Goal: Task Accomplishment & Management: Manage account settings

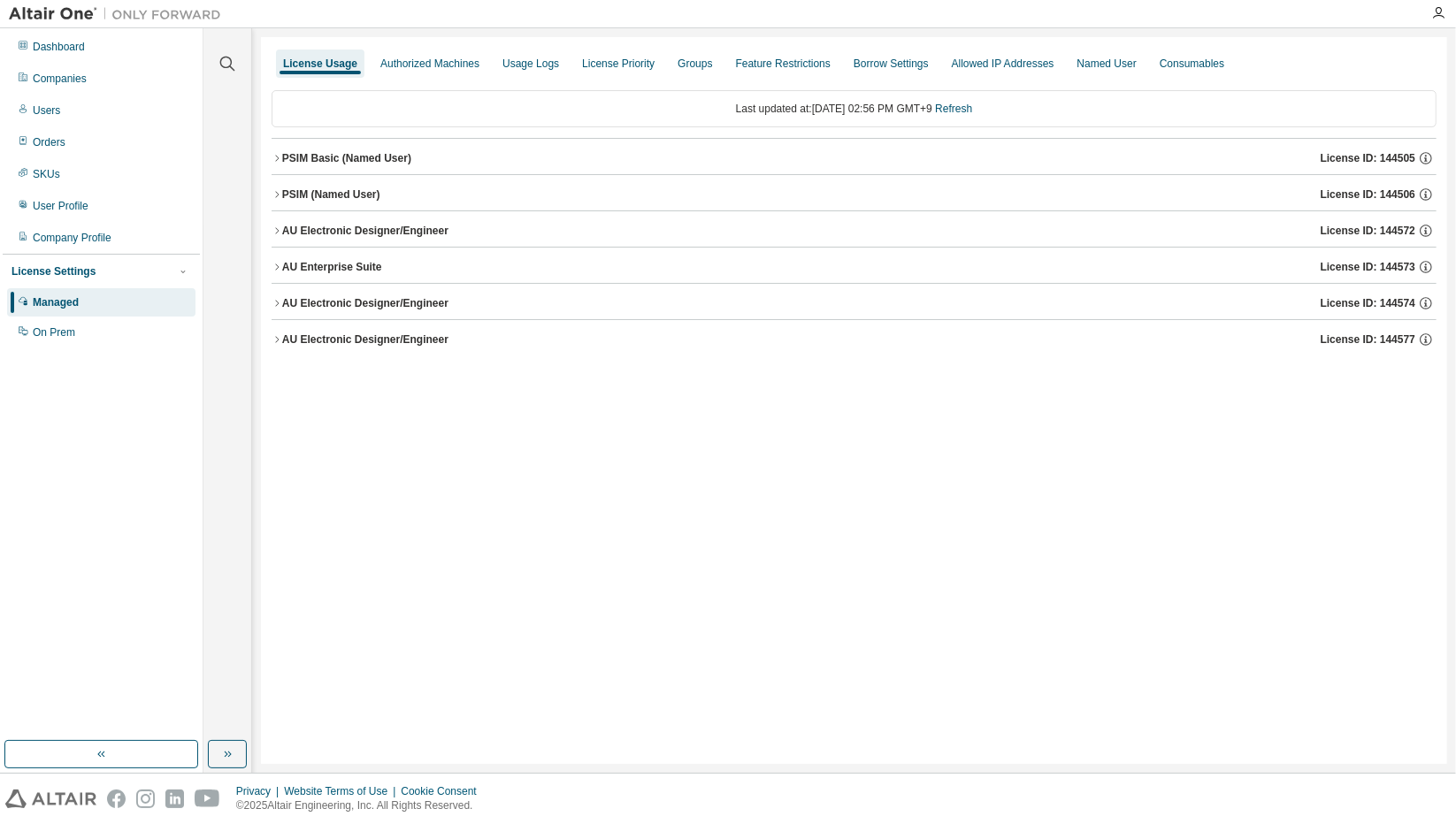
click at [399, 337] on div "AU Electronic Designer/Engineer" at bounding box center [366, 339] width 166 height 14
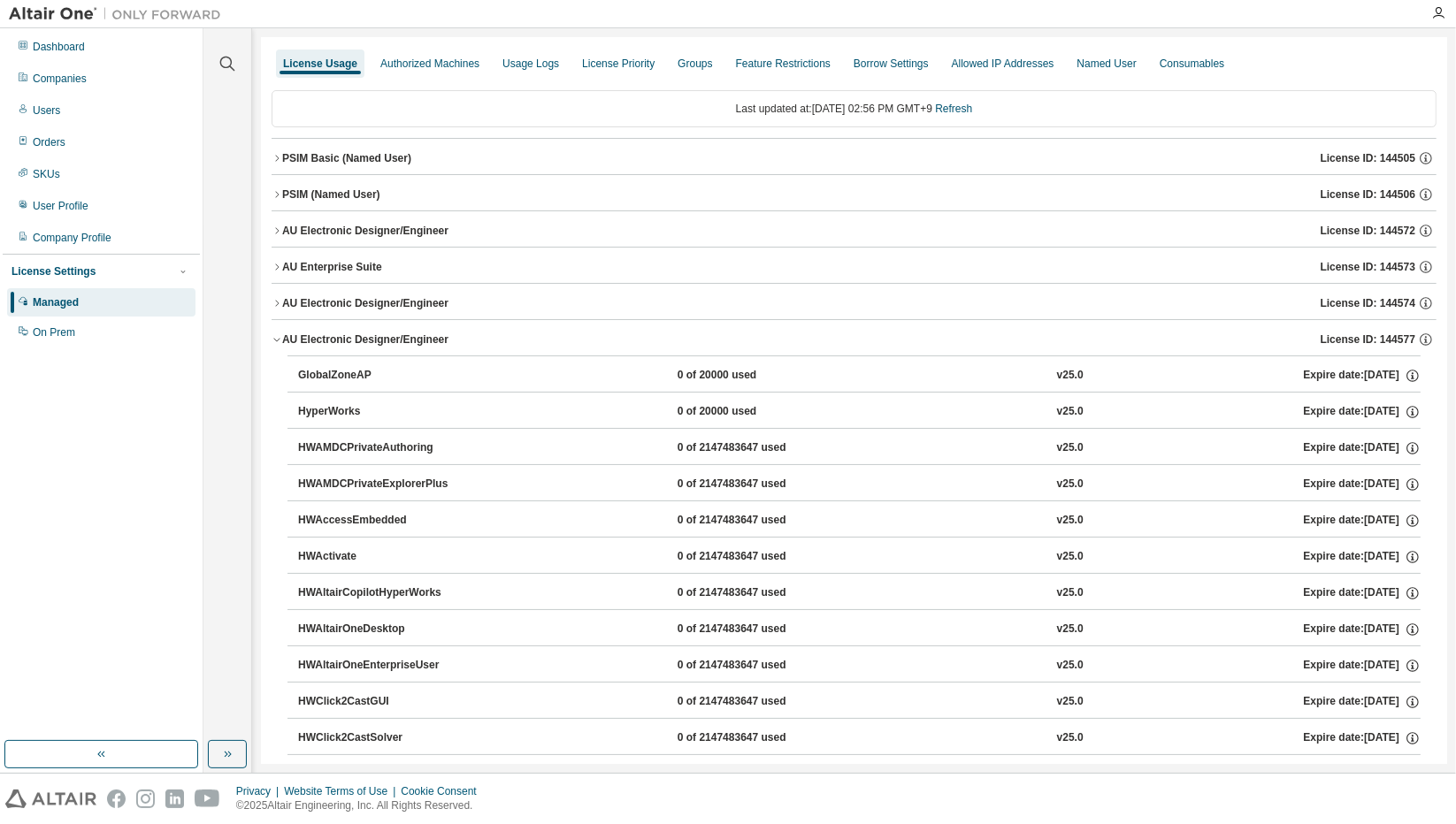
click at [399, 337] on div "AU Electronic Designer/Engineer" at bounding box center [366, 339] width 166 height 14
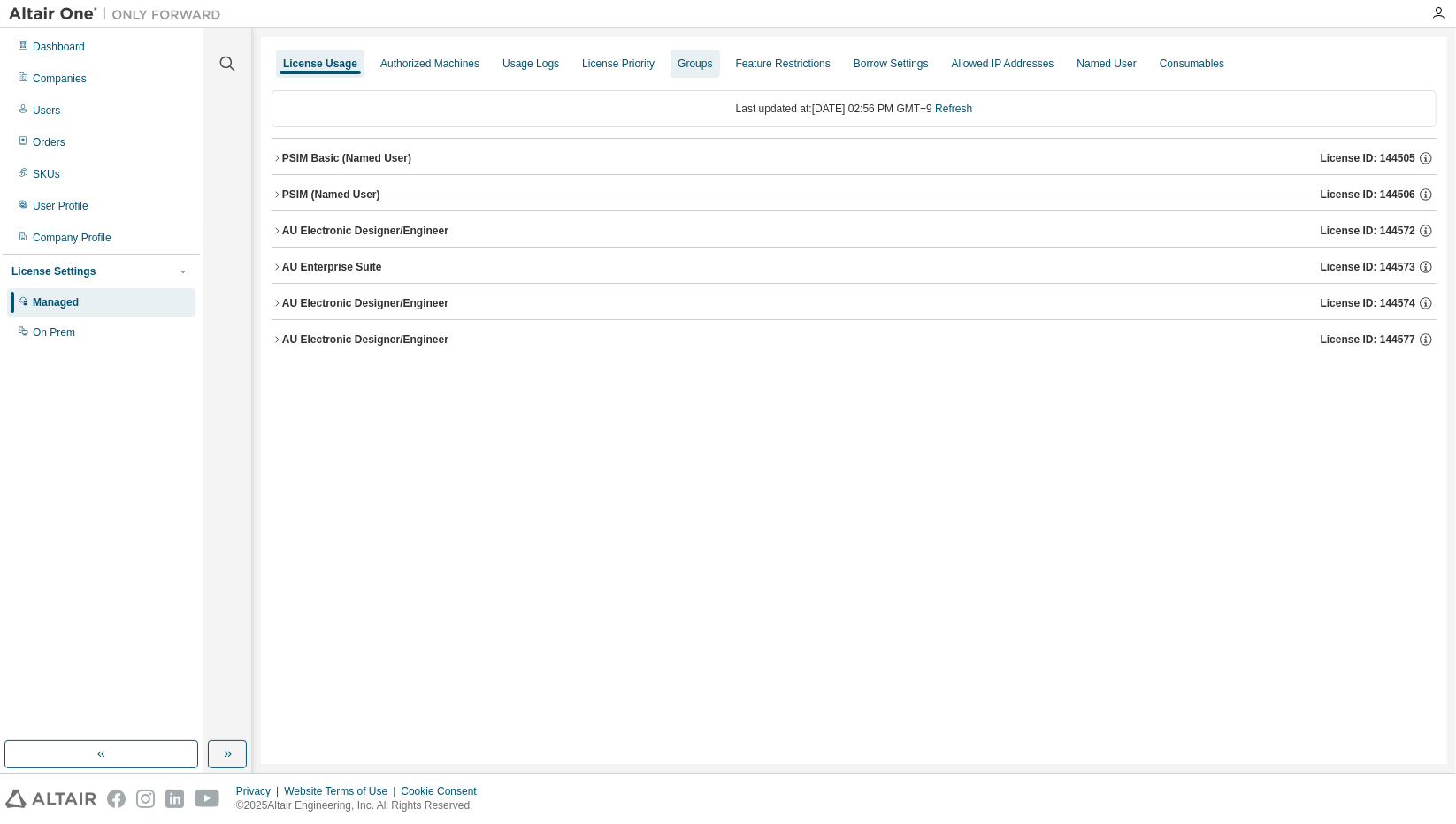
click at [709, 53] on div "Groups" at bounding box center [694, 64] width 49 height 29
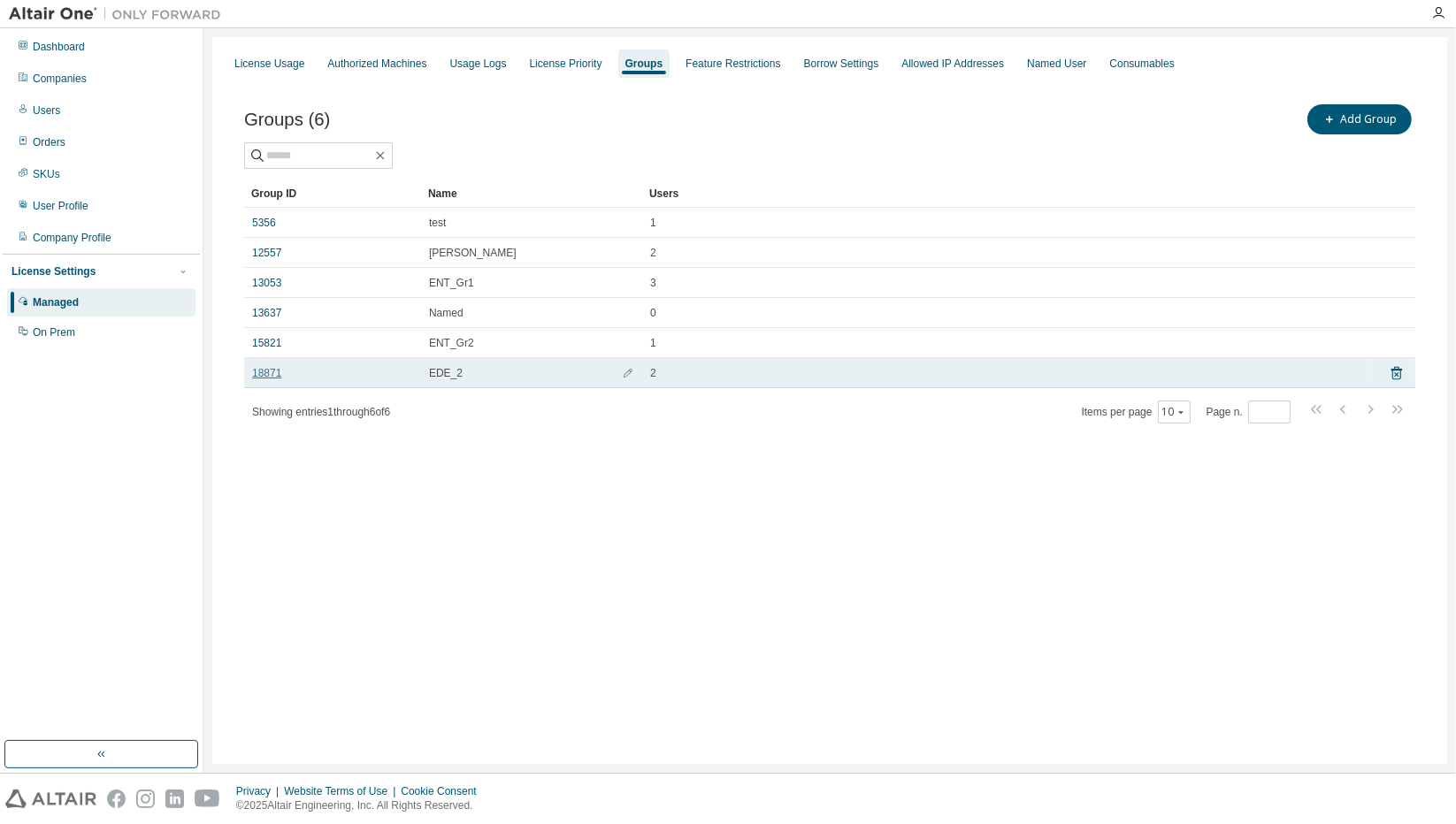
click at [275, 371] on link "18871" at bounding box center [267, 373] width 30 height 14
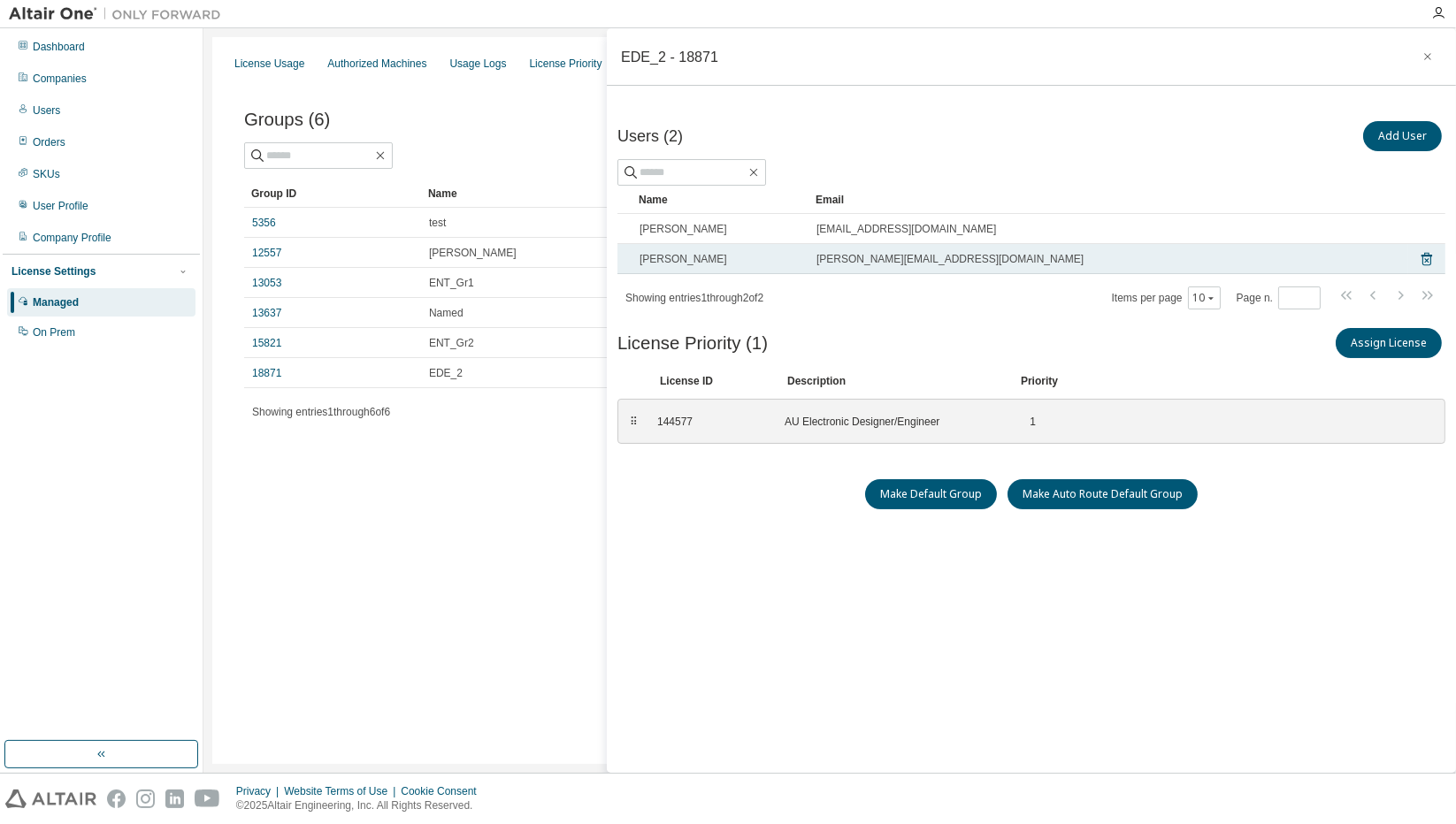
click at [1029, 249] on td "[PERSON_NAME][EMAIL_ADDRESS][DOMAIN_NAME]" at bounding box center [1108, 258] width 599 height 30
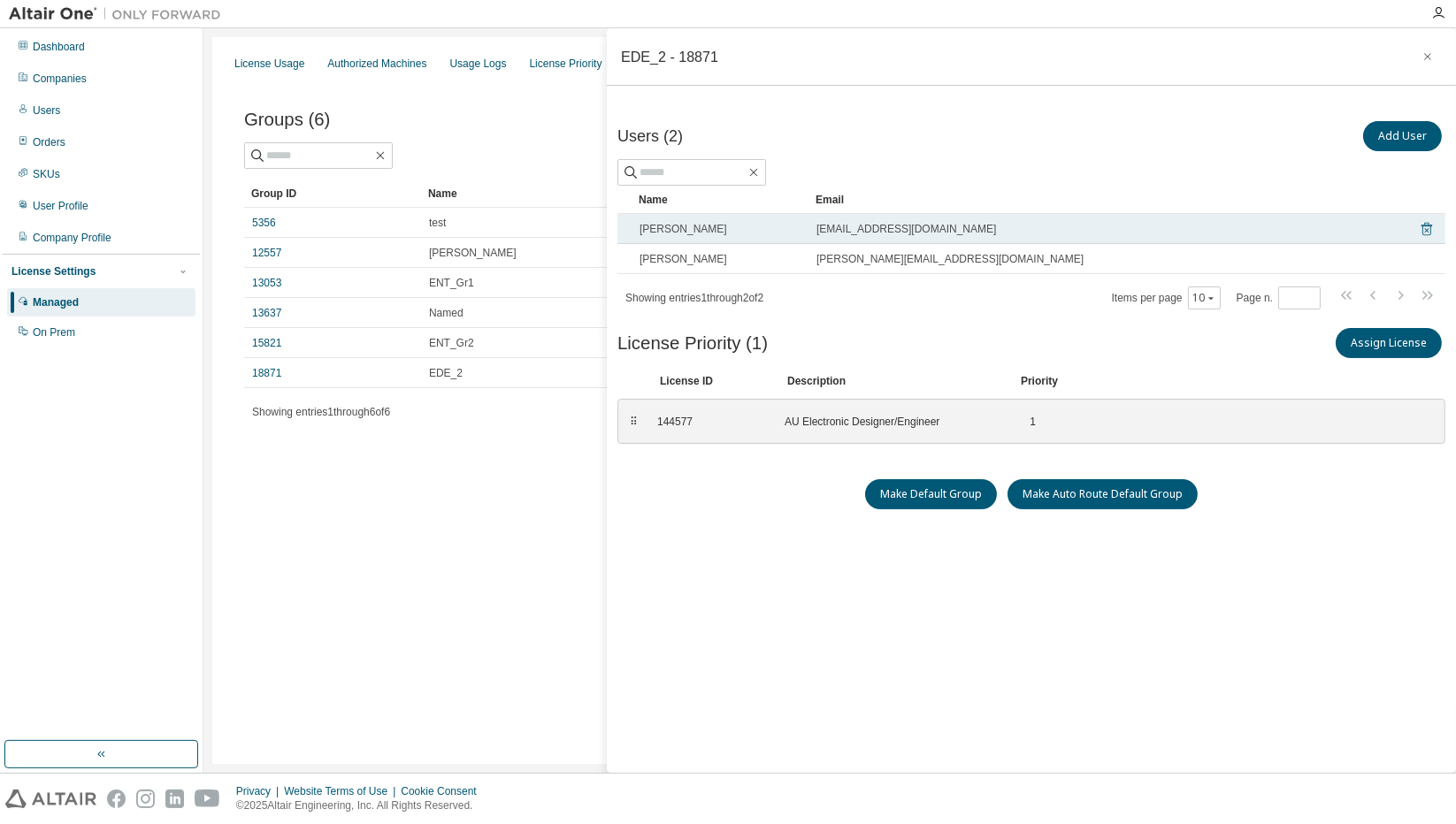
click at [1421, 222] on icon at bounding box center [1426, 229] width 10 height 13
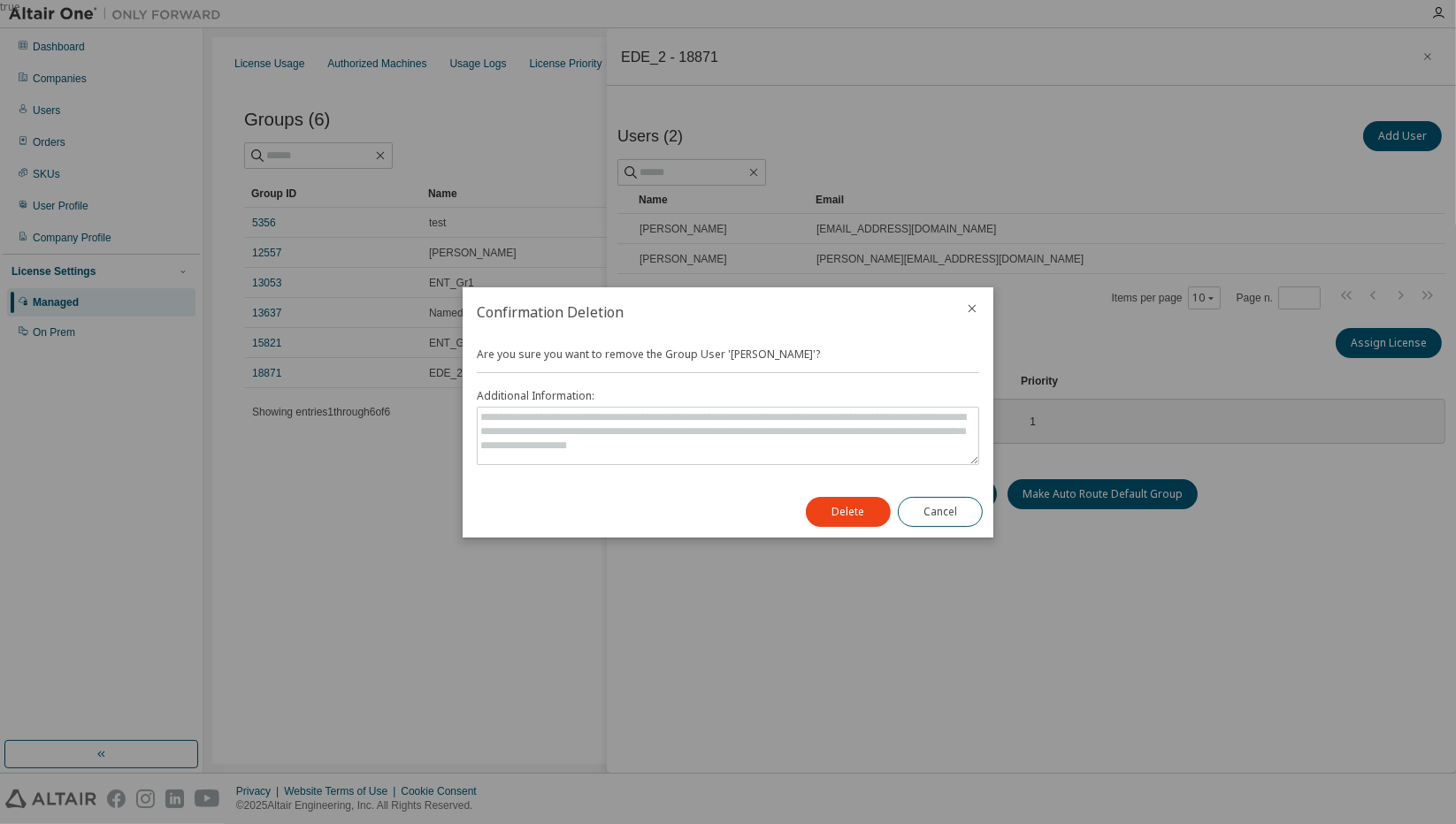
click at [968, 308] on icon "close" at bounding box center [971, 308] width 14 height 14
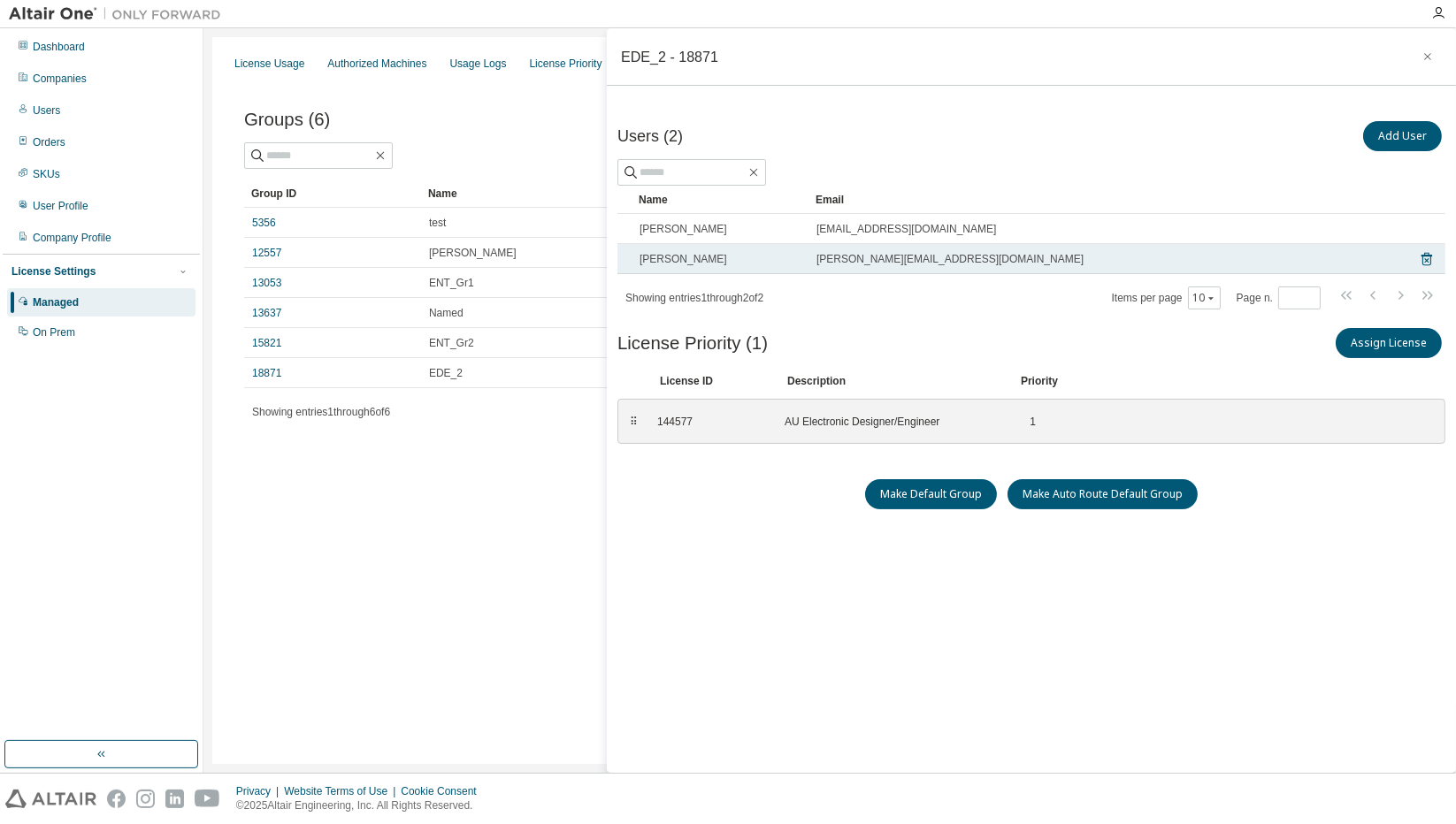
click at [1426, 262] on tr "Youan Nagamine nagamine@myway.co.jp" at bounding box center [1031, 258] width 828 height 30
click at [1419, 258] on icon at bounding box center [1426, 258] width 16 height 21
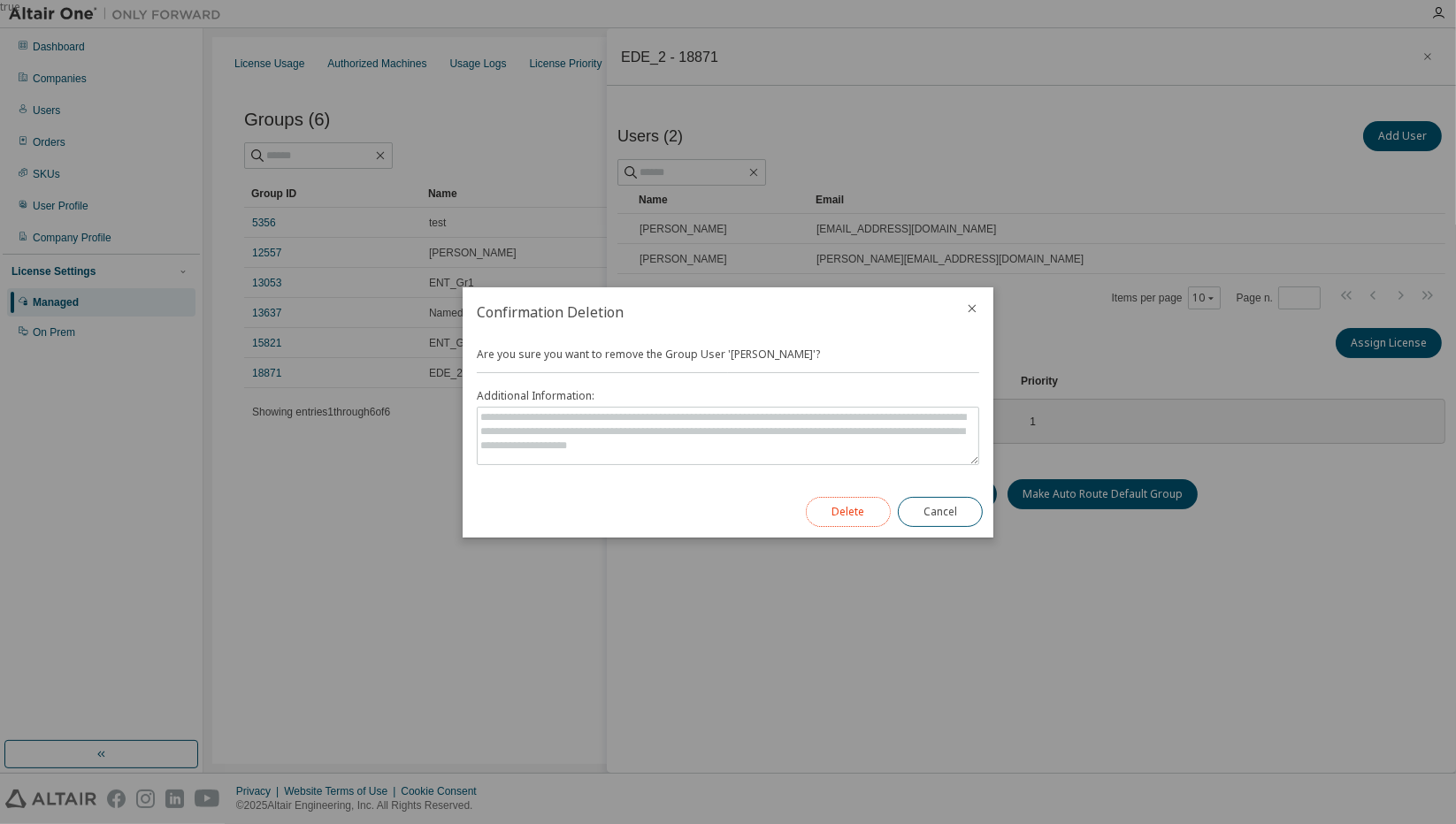
click at [851, 501] on button "Delete" at bounding box center [848, 511] width 85 height 30
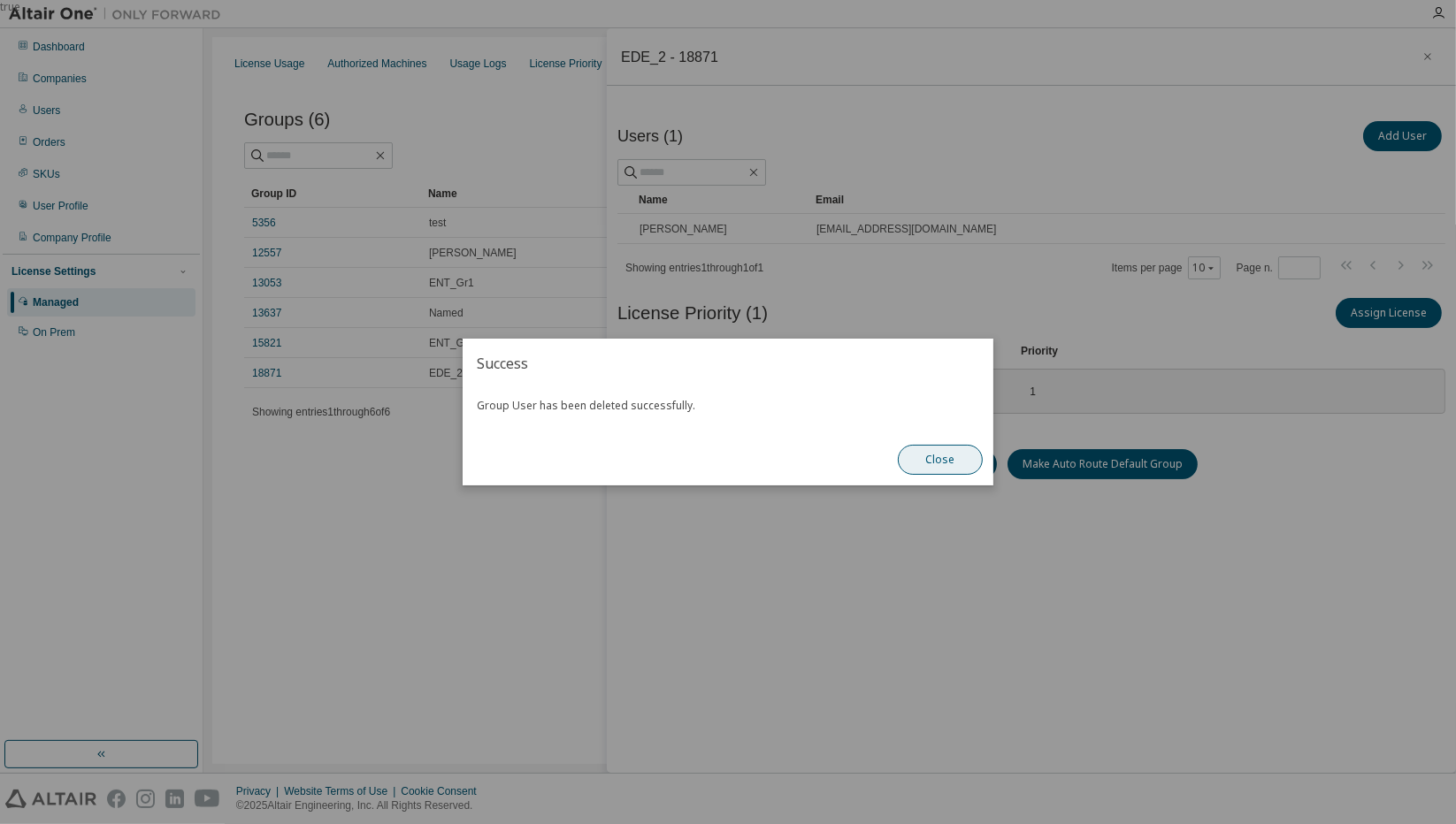
click at [934, 463] on button "Close" at bounding box center [940, 460] width 85 height 30
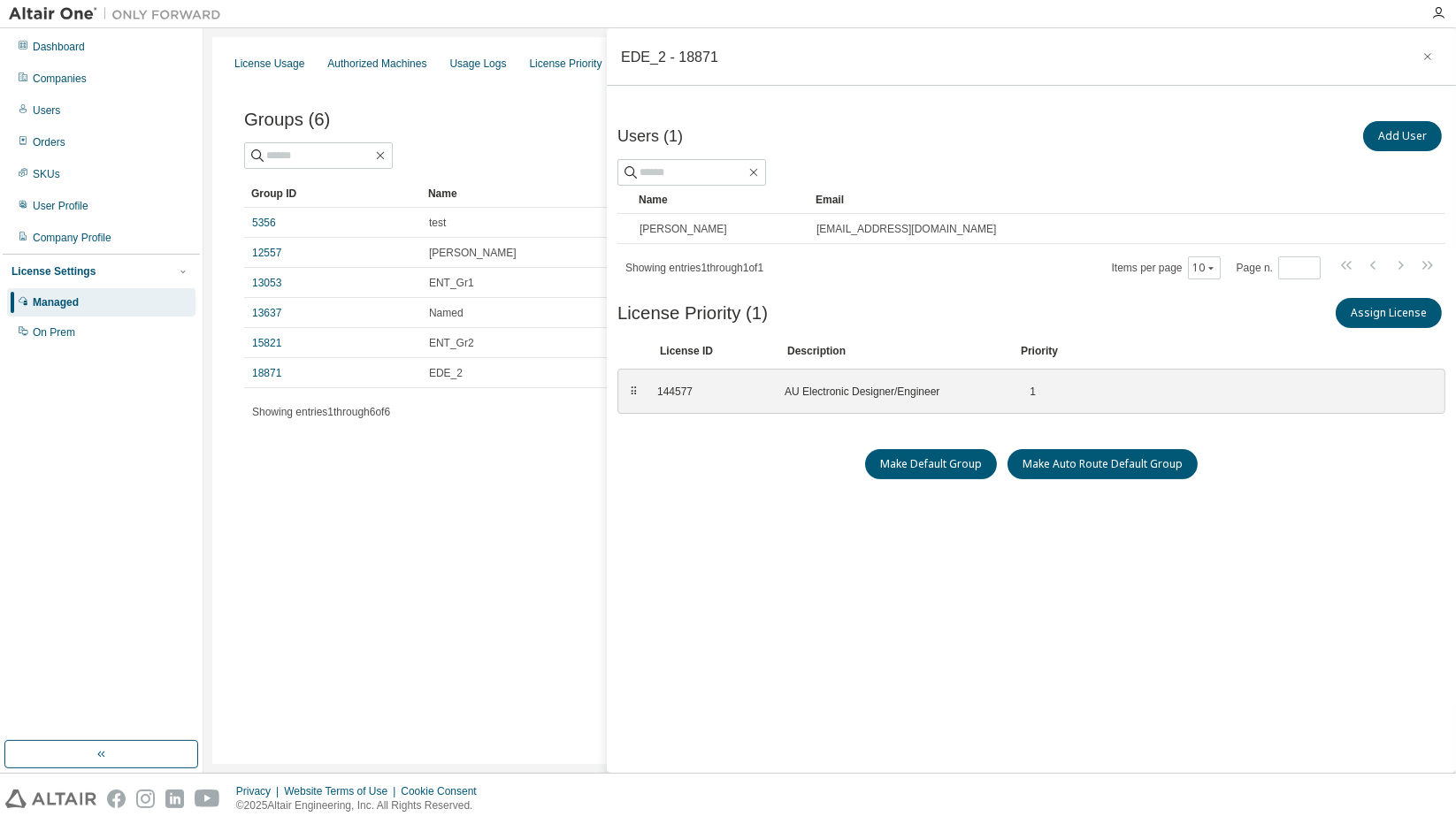
click at [597, 530] on div "License Usage Authorized Machines Usage Logs License Priority Groups Feature Re…" at bounding box center [829, 400] width 1234 height 726
click at [361, 350] on td "15821" at bounding box center [332, 342] width 177 height 30
click at [265, 332] on td "15821" at bounding box center [332, 342] width 177 height 30
click at [262, 336] on link "15821" at bounding box center [267, 342] width 30 height 14
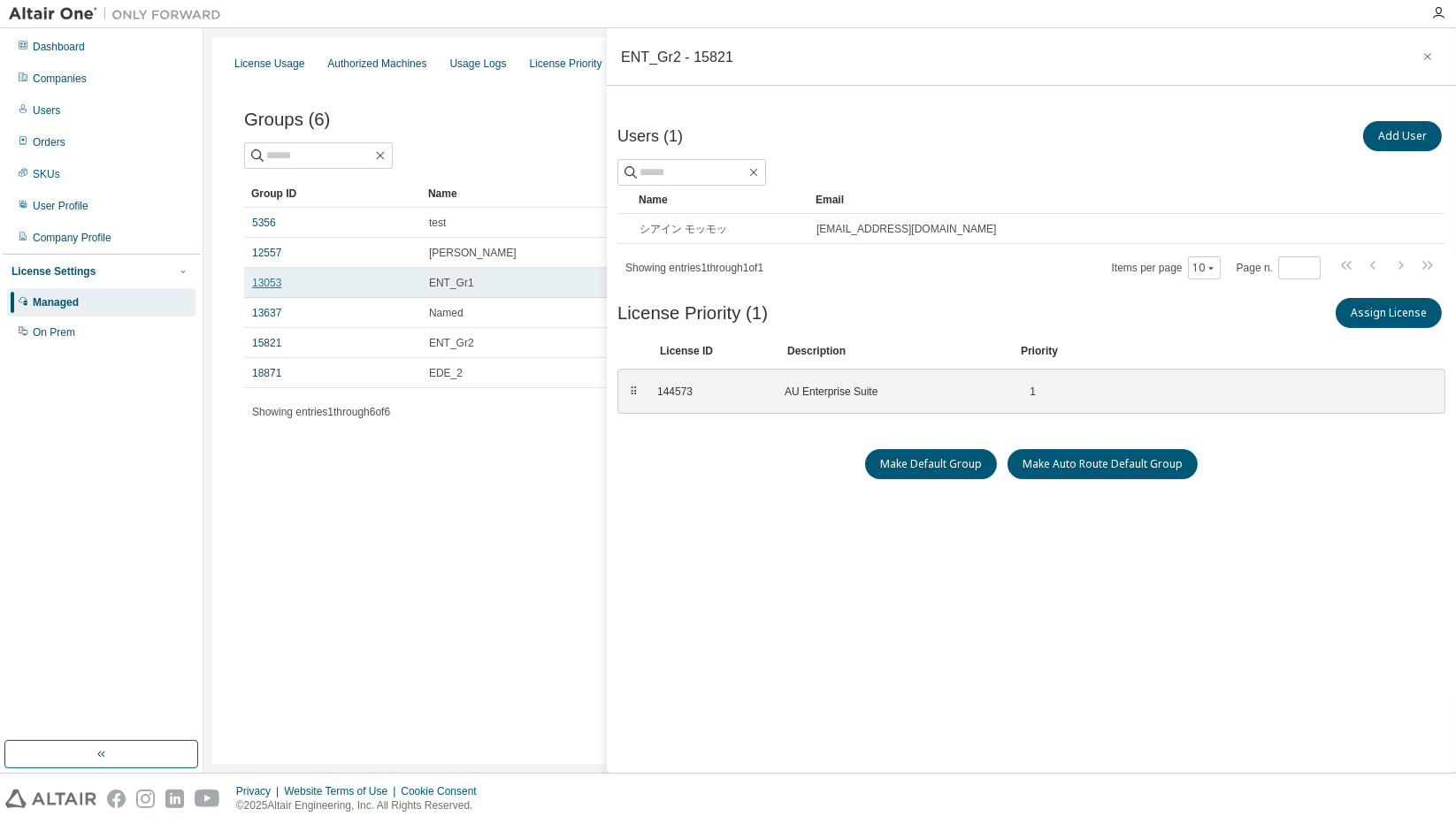
click at [271, 279] on link "13053" at bounding box center [267, 282] width 30 height 14
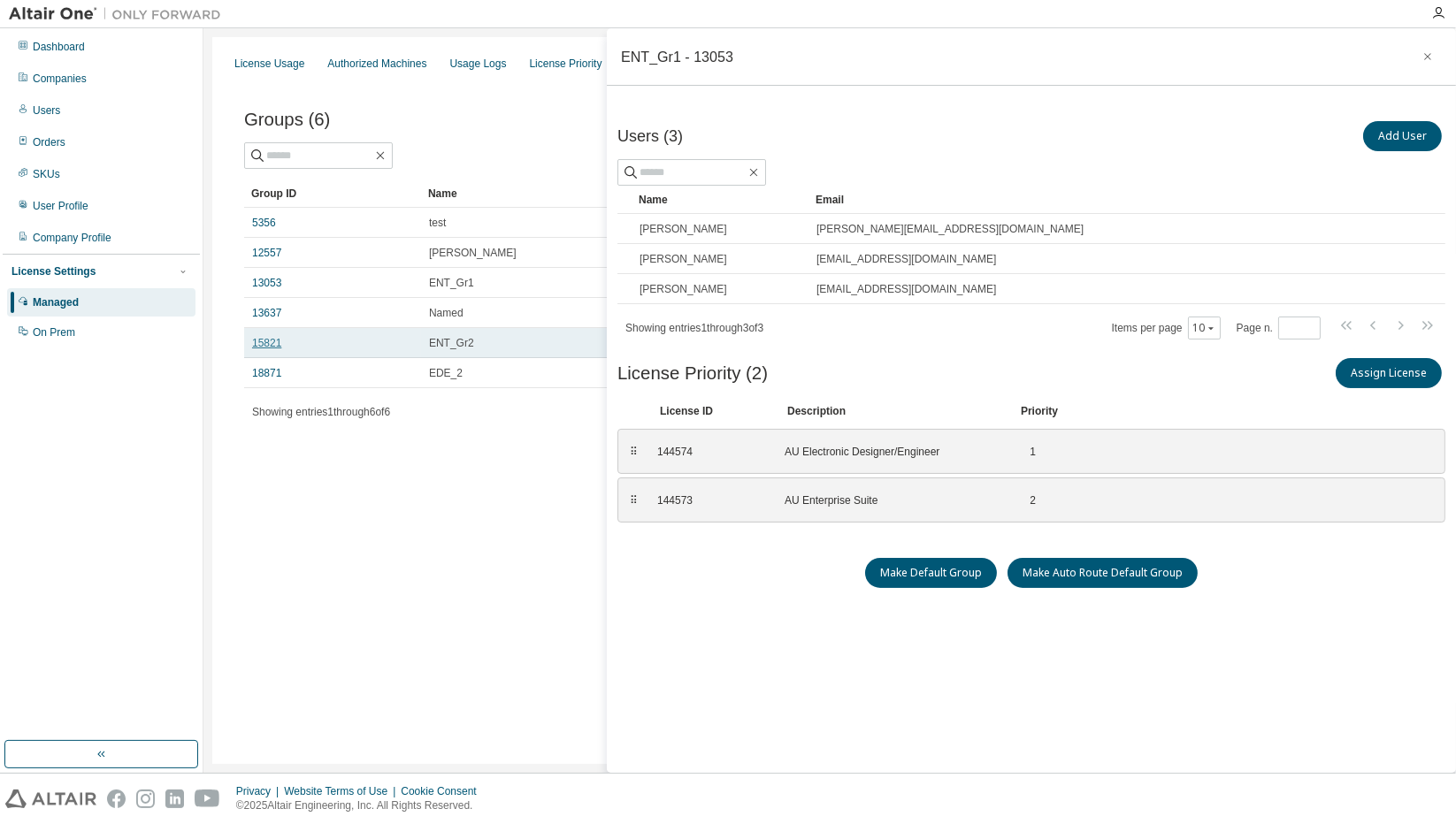
click at [265, 337] on link "15821" at bounding box center [267, 342] width 30 height 14
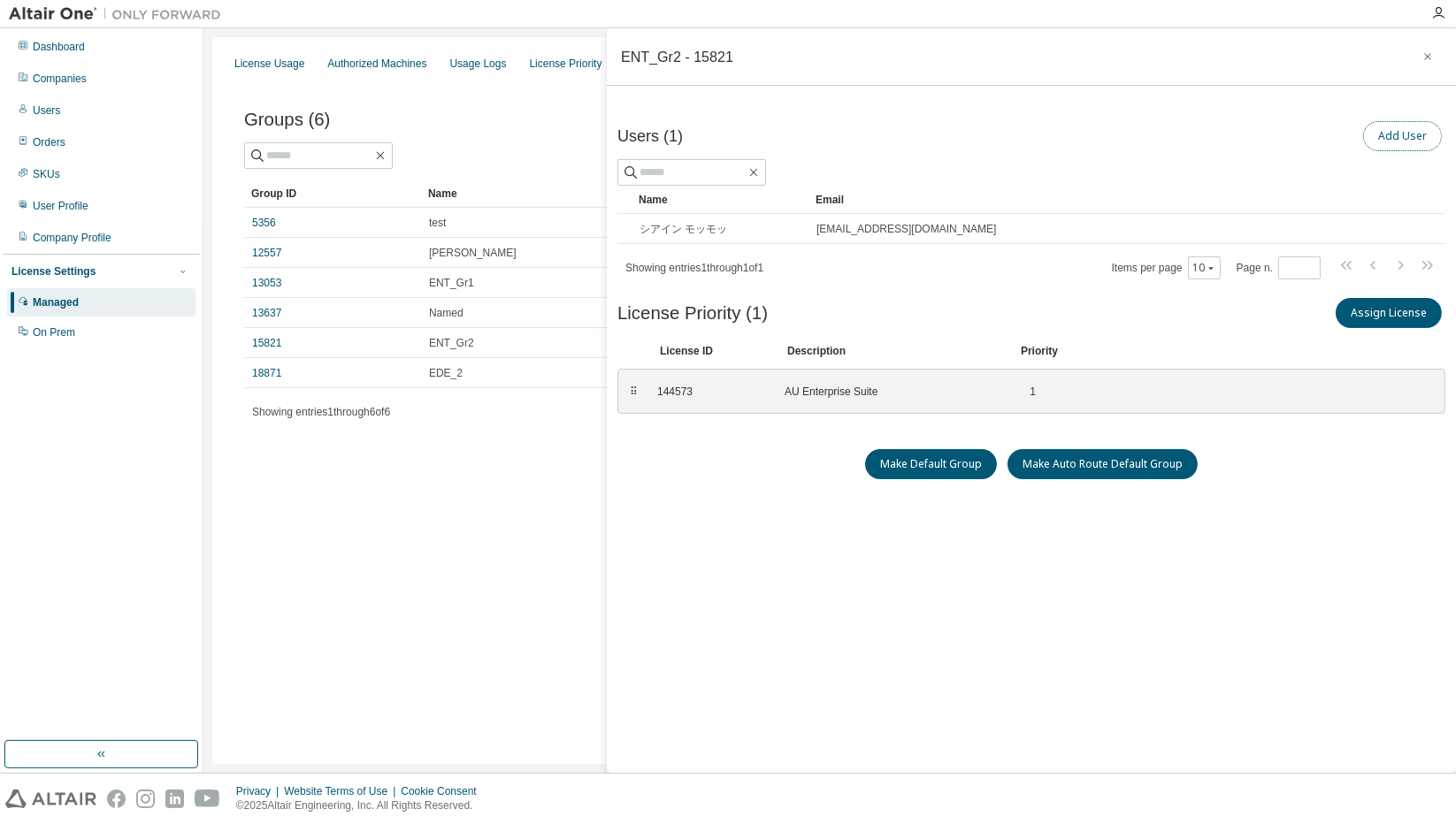
click at [1377, 137] on button "Add User" at bounding box center [1402, 136] width 78 height 30
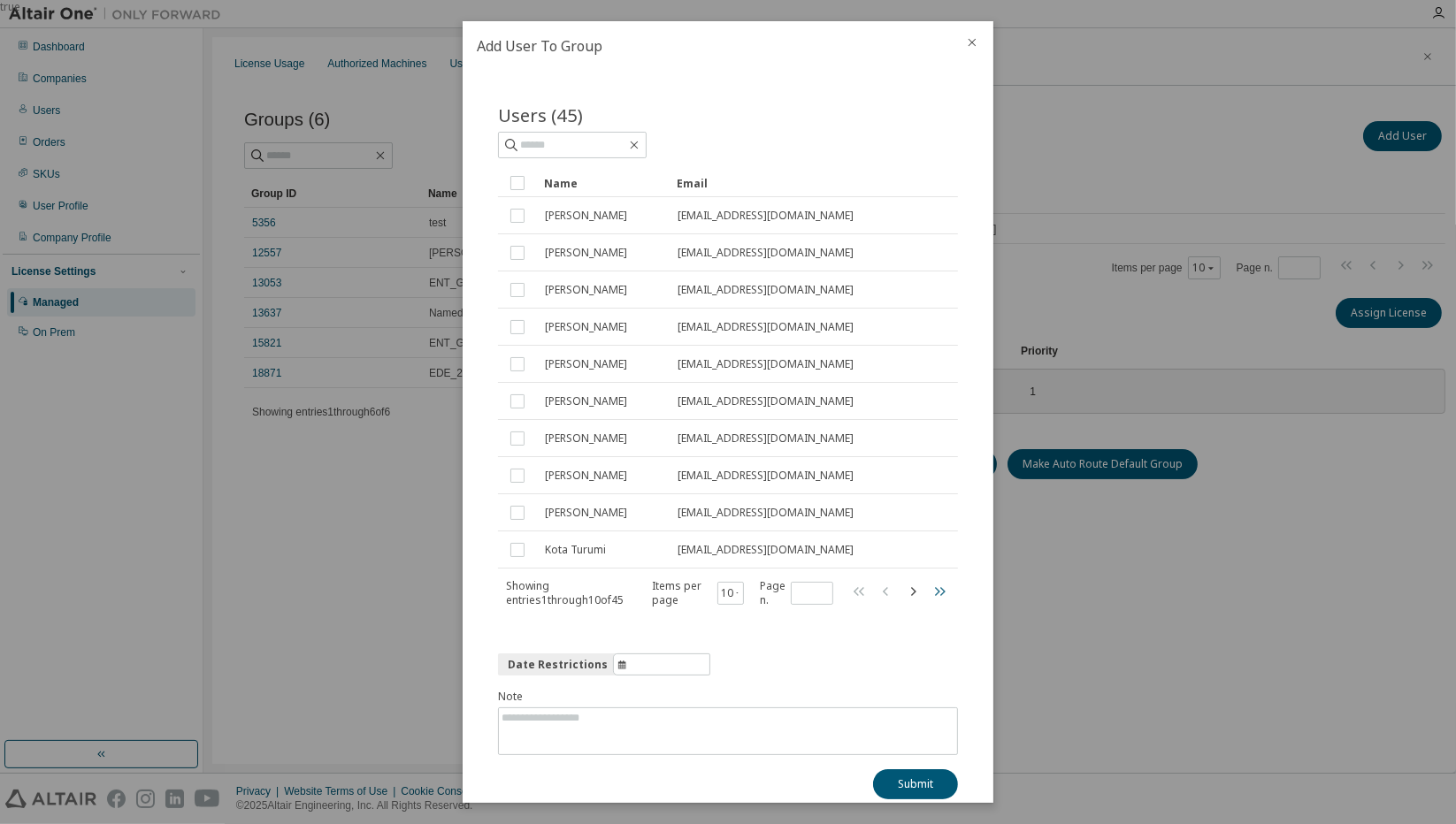
click at [932, 591] on icon "button" at bounding box center [939, 591] width 21 height 21
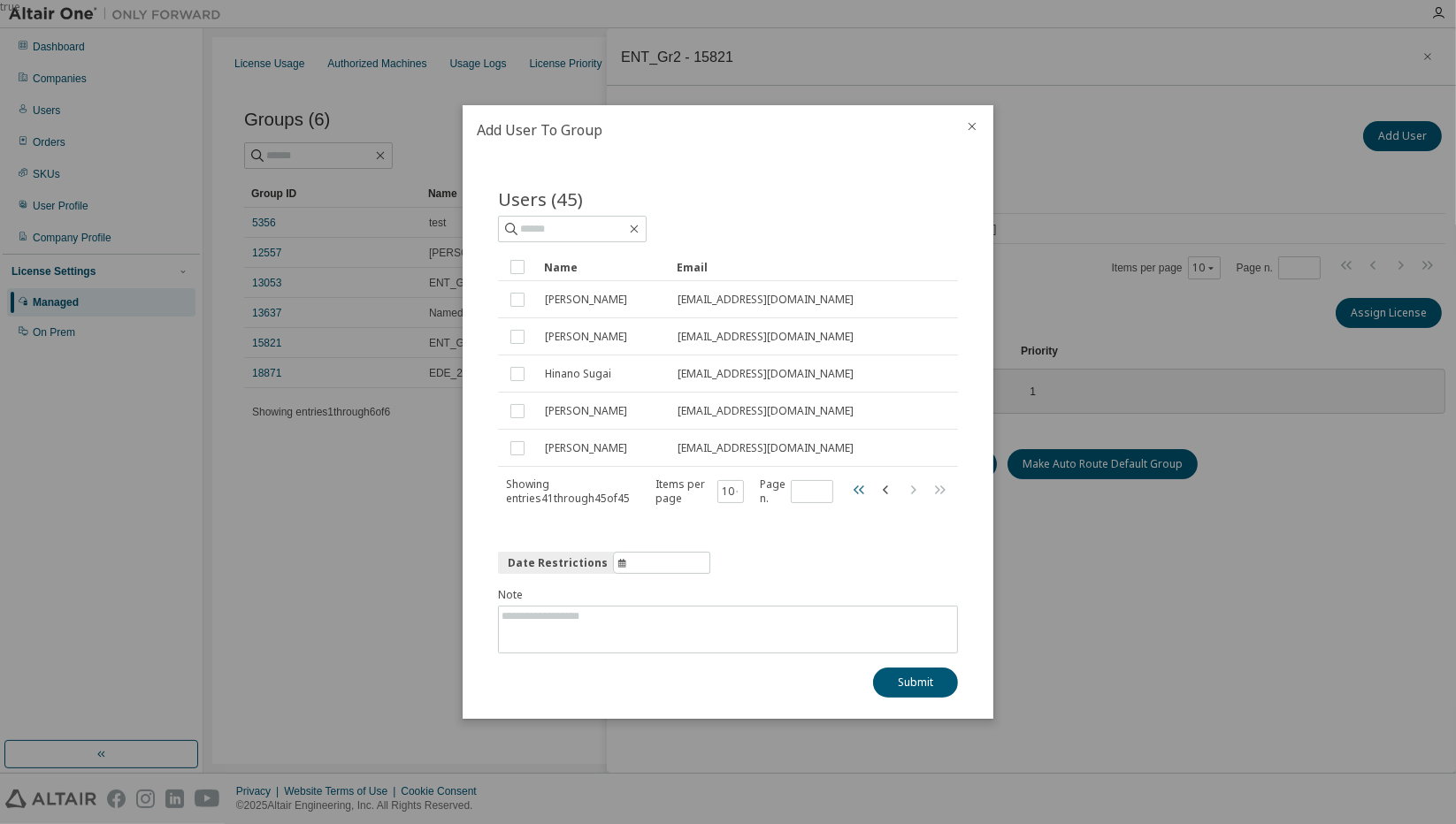
click at [858, 497] on icon "button" at bounding box center [860, 489] width 21 height 21
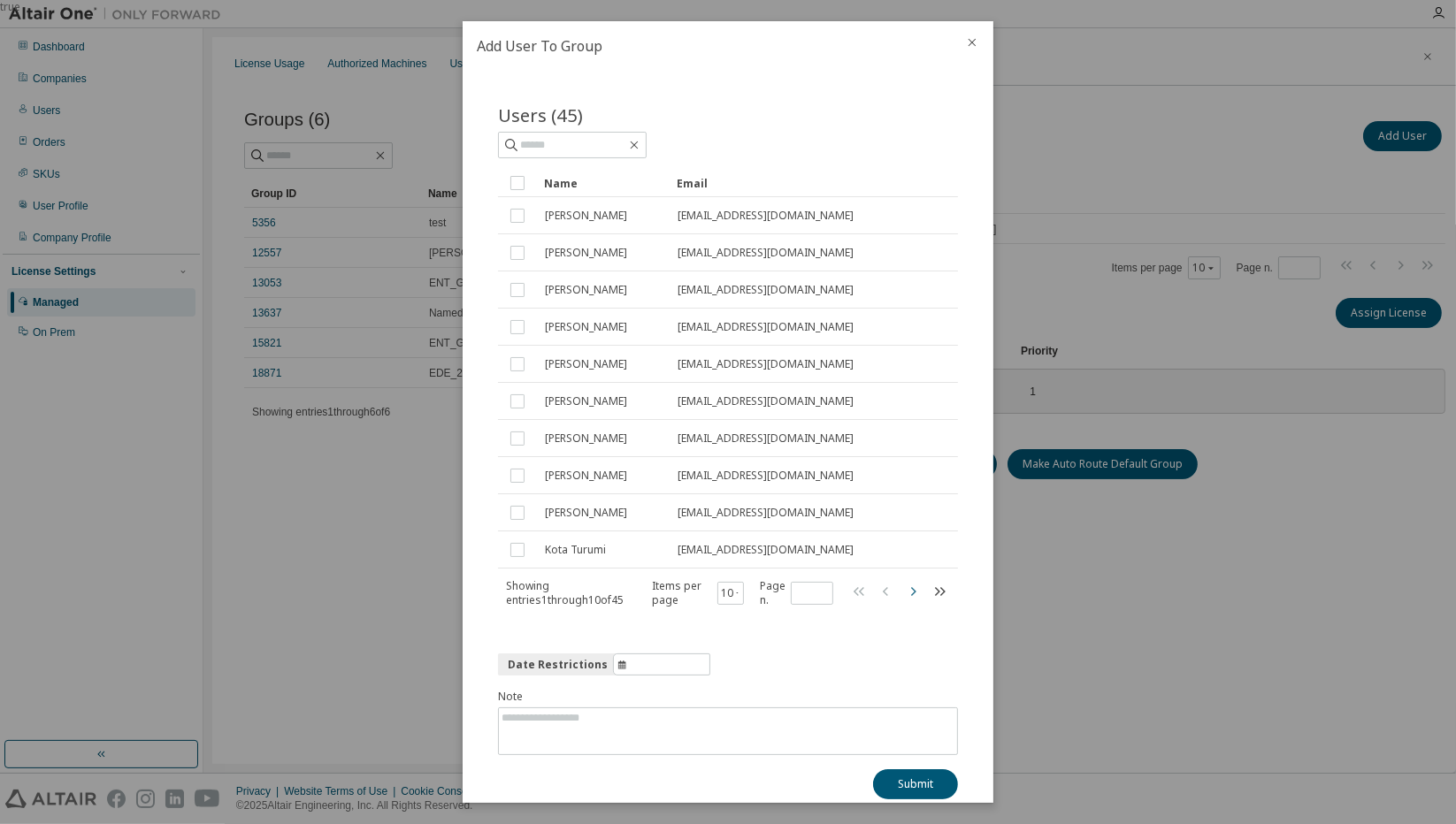
click at [907, 598] on icon "button" at bounding box center [912, 591] width 21 height 21
type input "*"
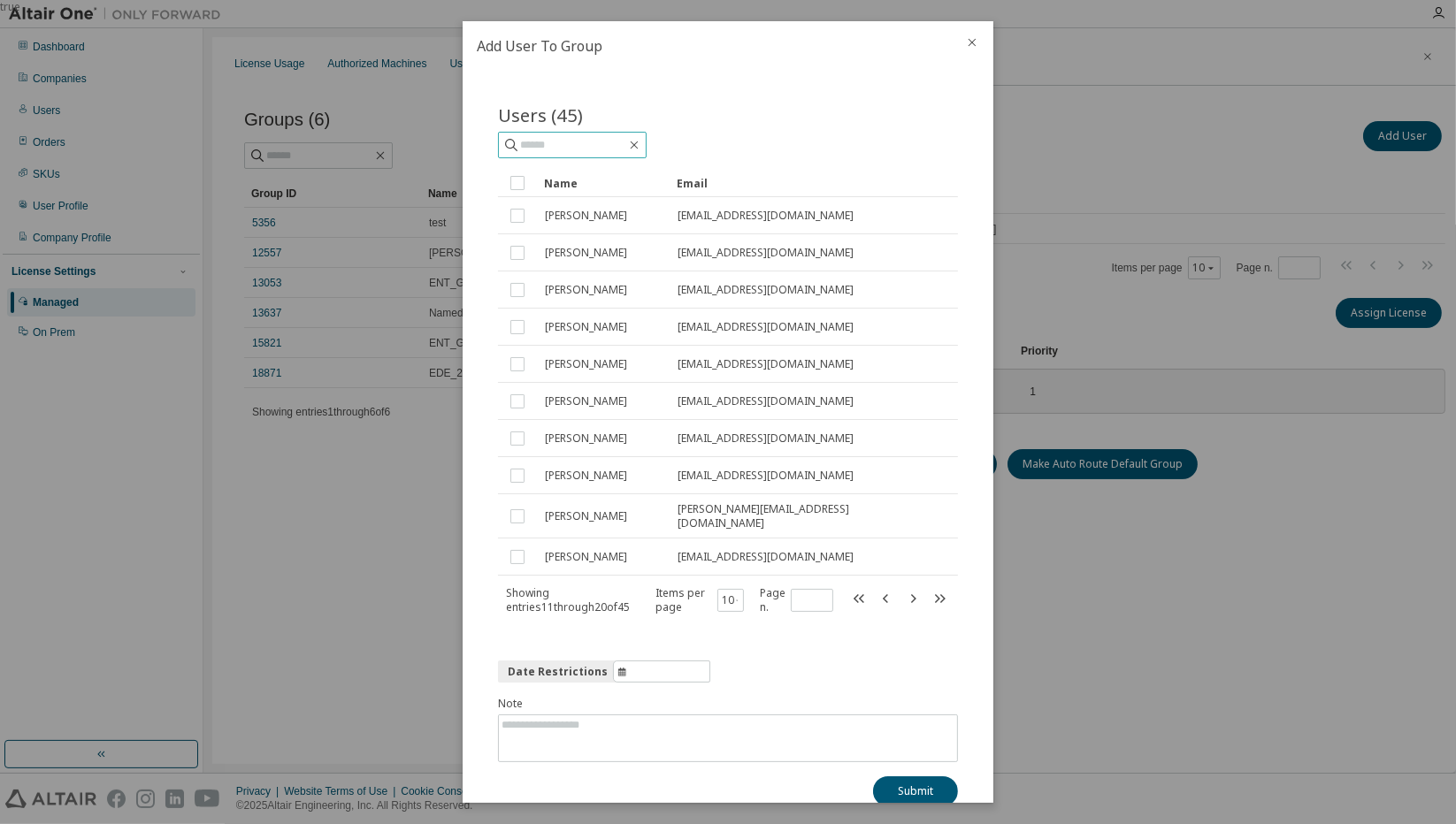
click at [566, 143] on input "text" at bounding box center [572, 145] width 106 height 18
type input "********"
type input "*"
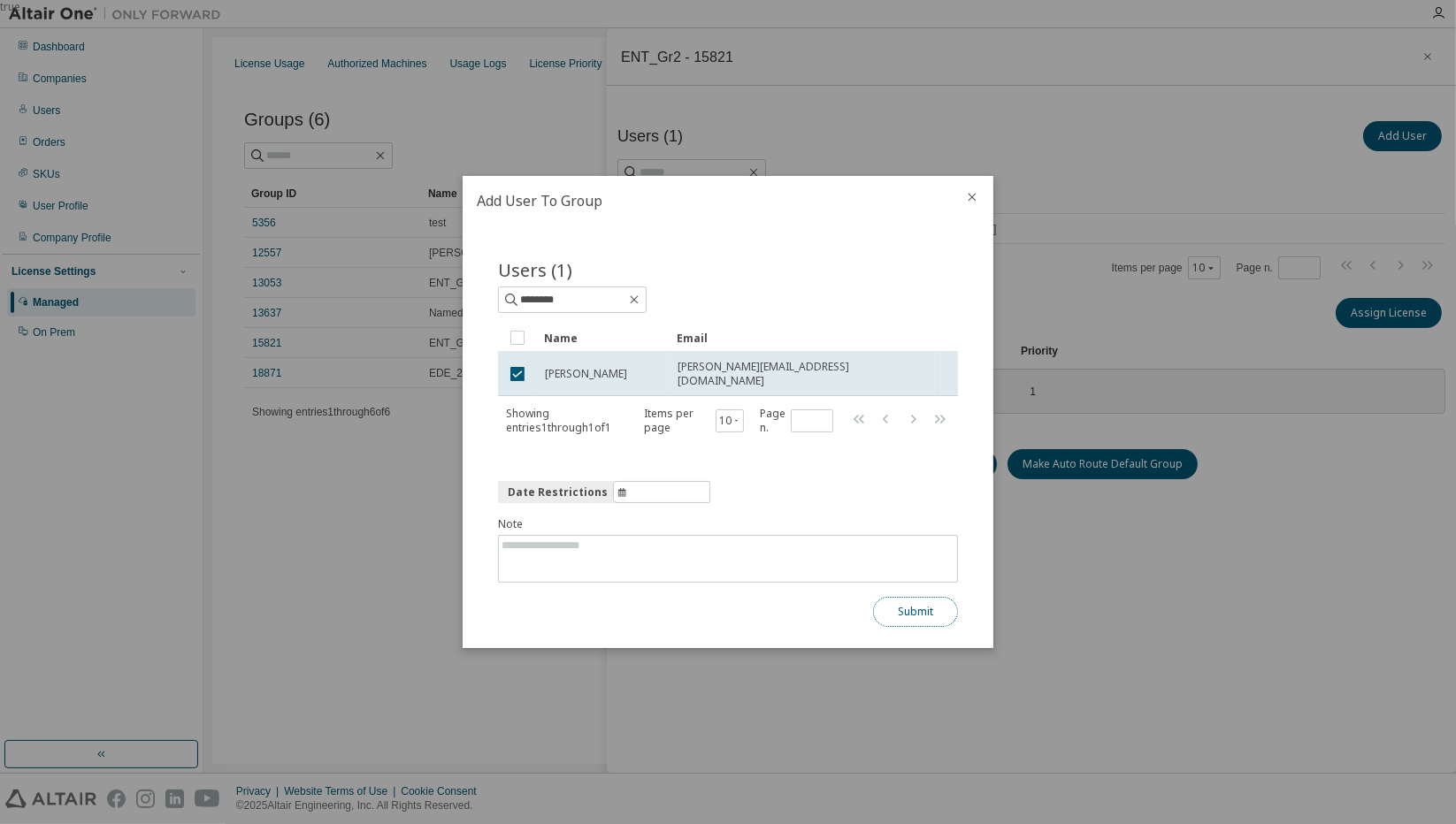
click at [894, 605] on button "Submit" at bounding box center [915, 612] width 85 height 30
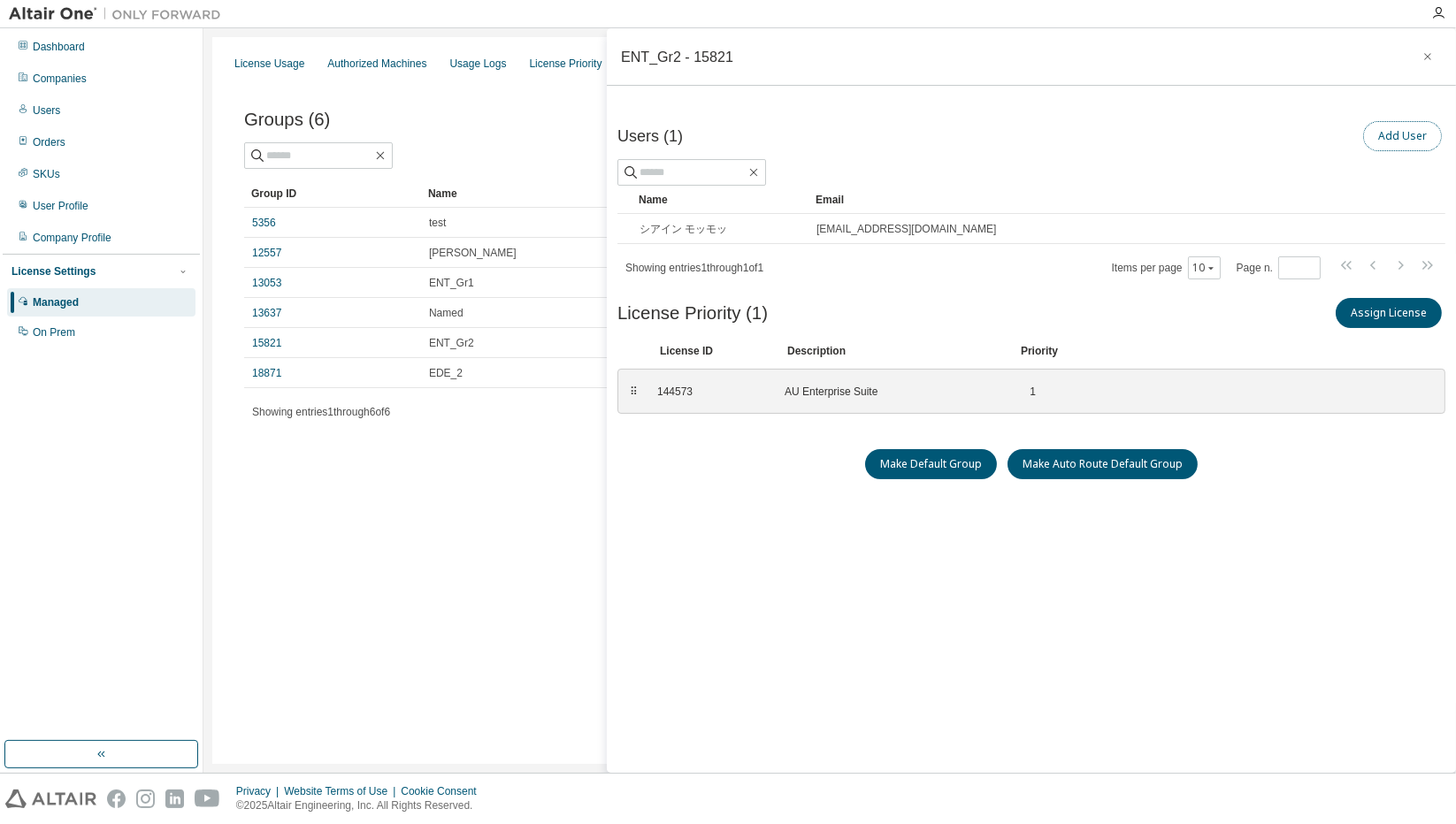
click at [1388, 145] on button "Add User" at bounding box center [1402, 136] width 78 height 30
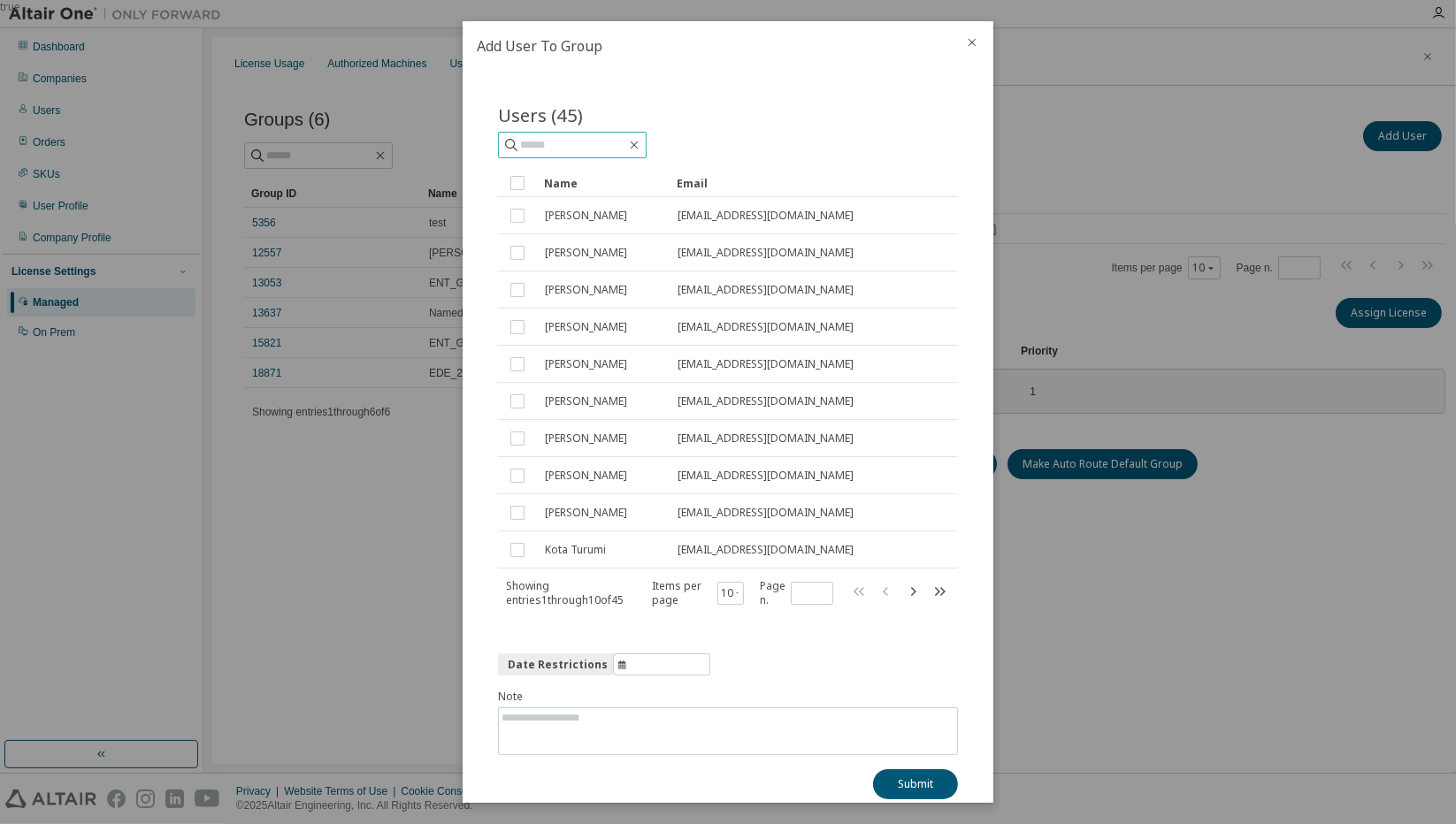
click at [620, 137] on input "text" at bounding box center [572, 145] width 106 height 18
type input "********"
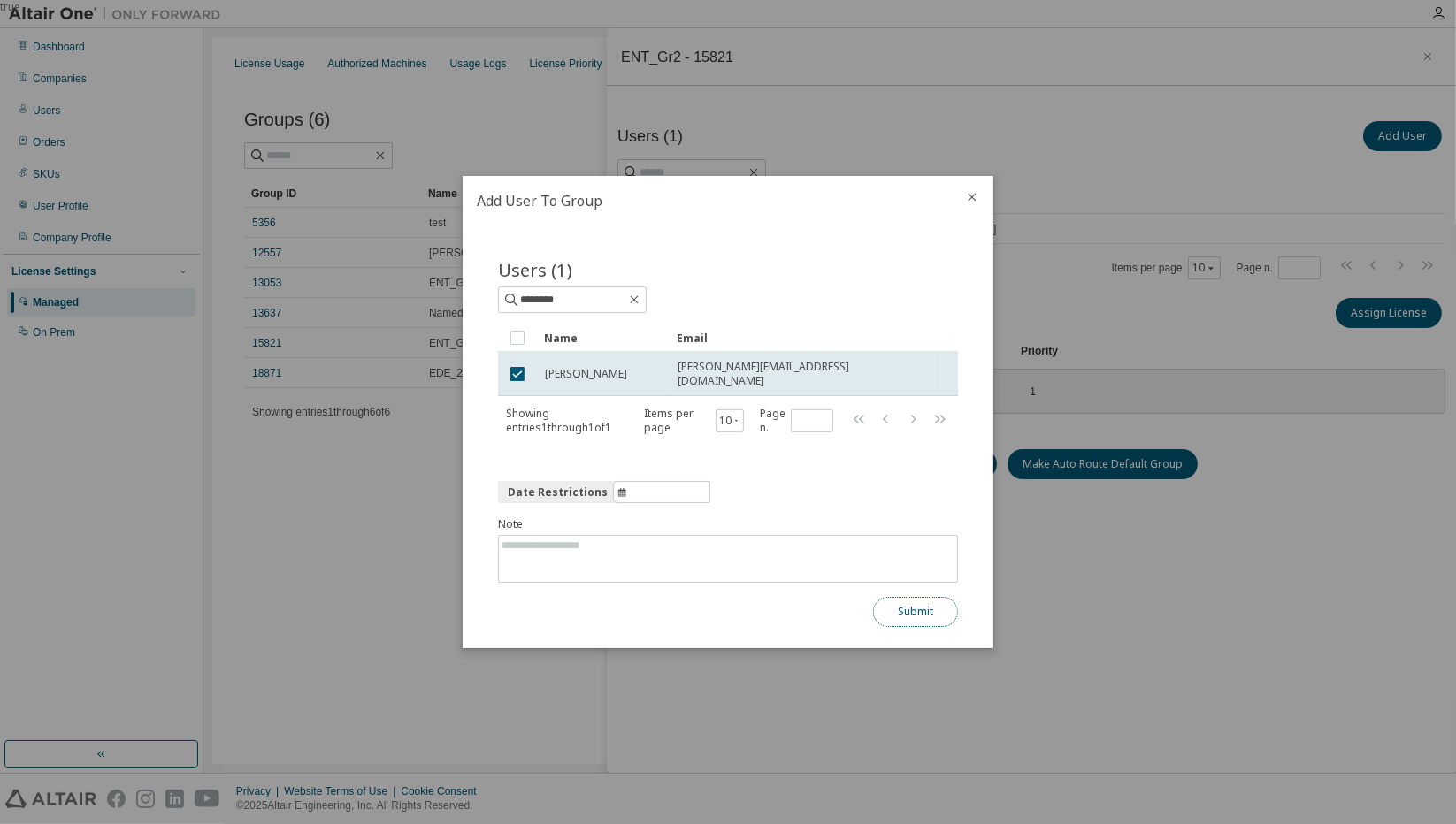
click at [917, 603] on button "Submit" at bounding box center [915, 612] width 85 height 30
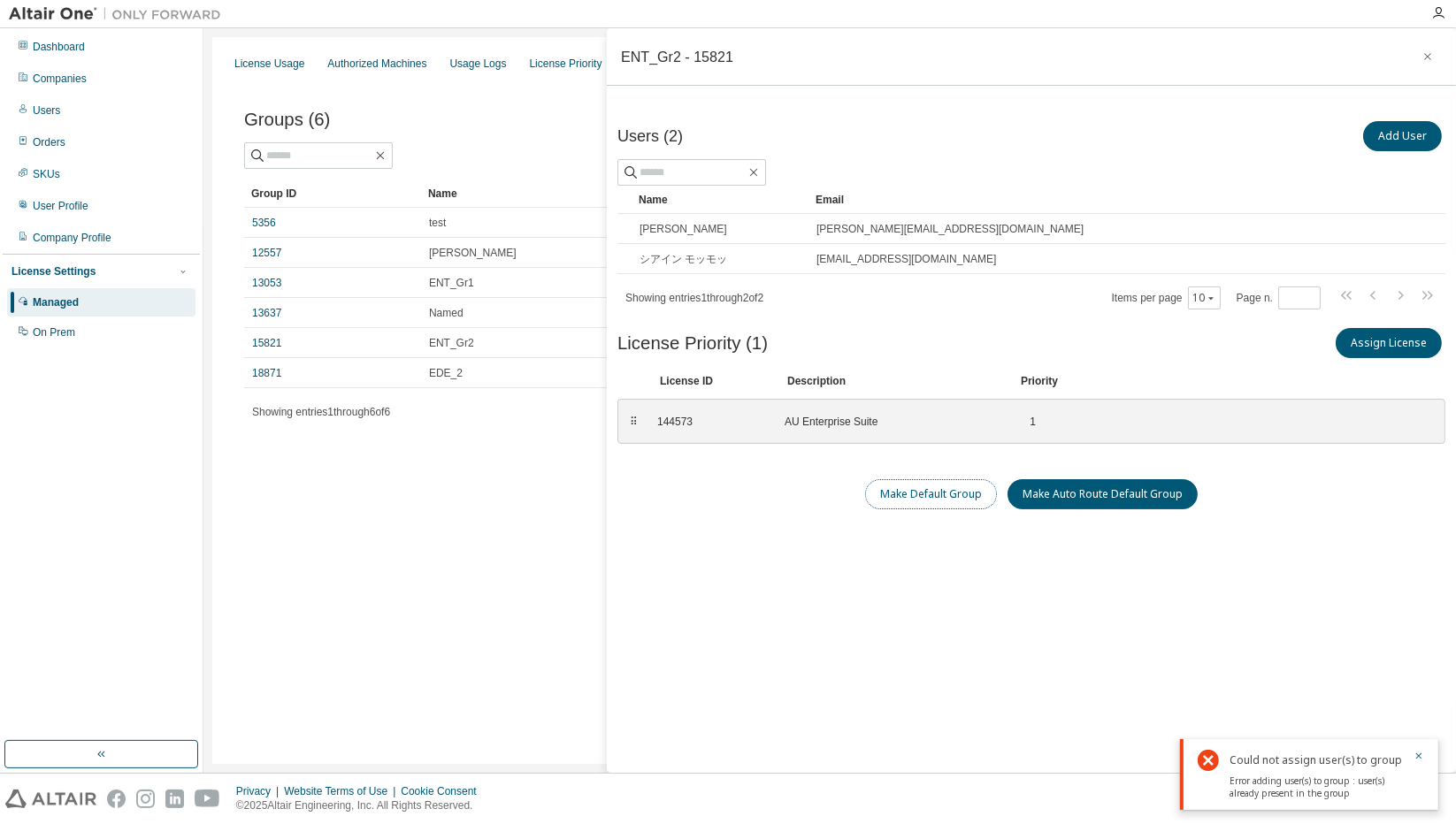
click at [918, 490] on button "Make Default Group" at bounding box center [931, 494] width 132 height 30
click at [1421, 54] on icon "button" at bounding box center [1426, 56] width 12 height 14
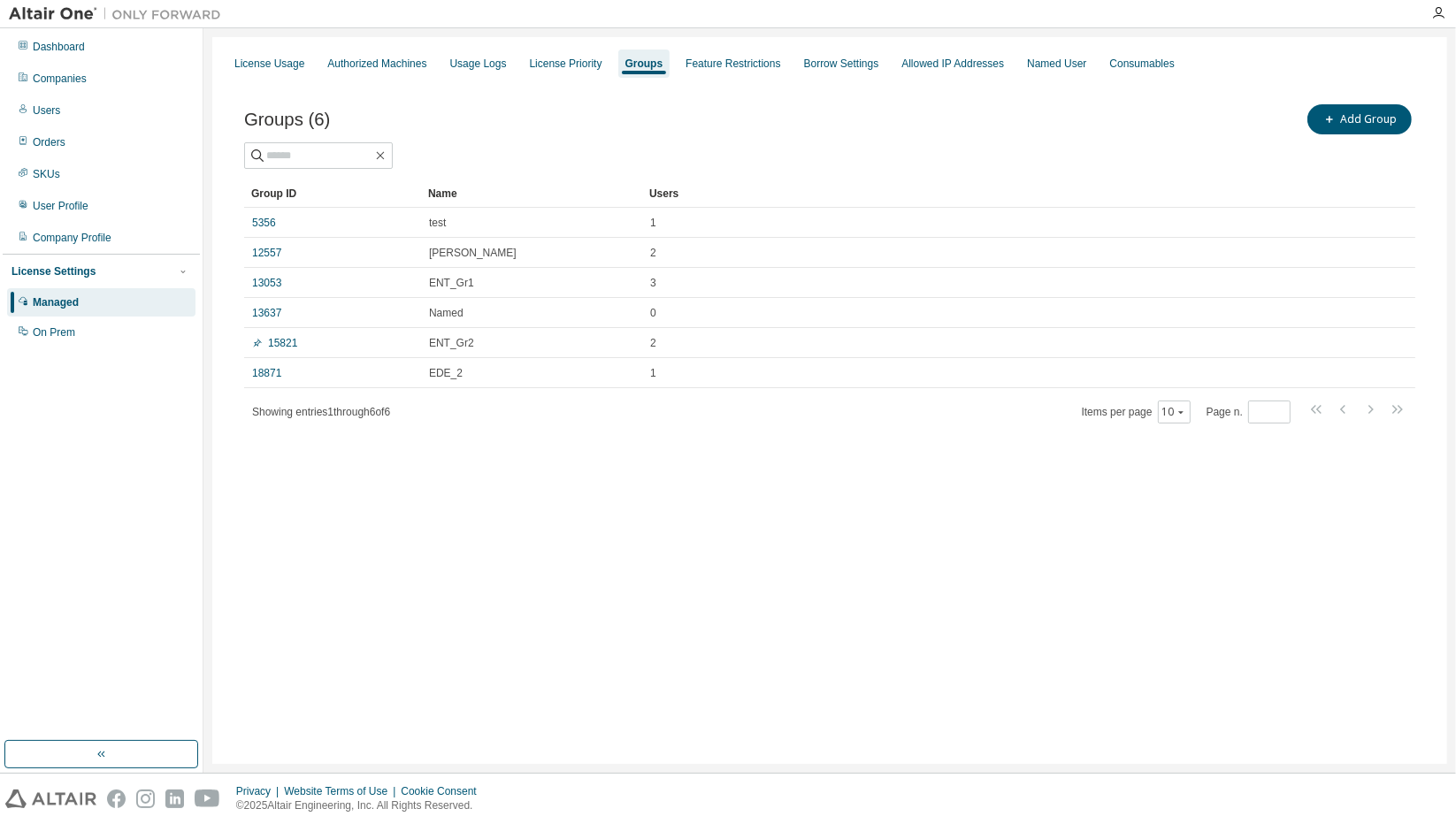
click at [624, 494] on div "License Usage Authorized Machines Usage Logs License Priority Groups Feature Re…" at bounding box center [829, 400] width 1234 height 726
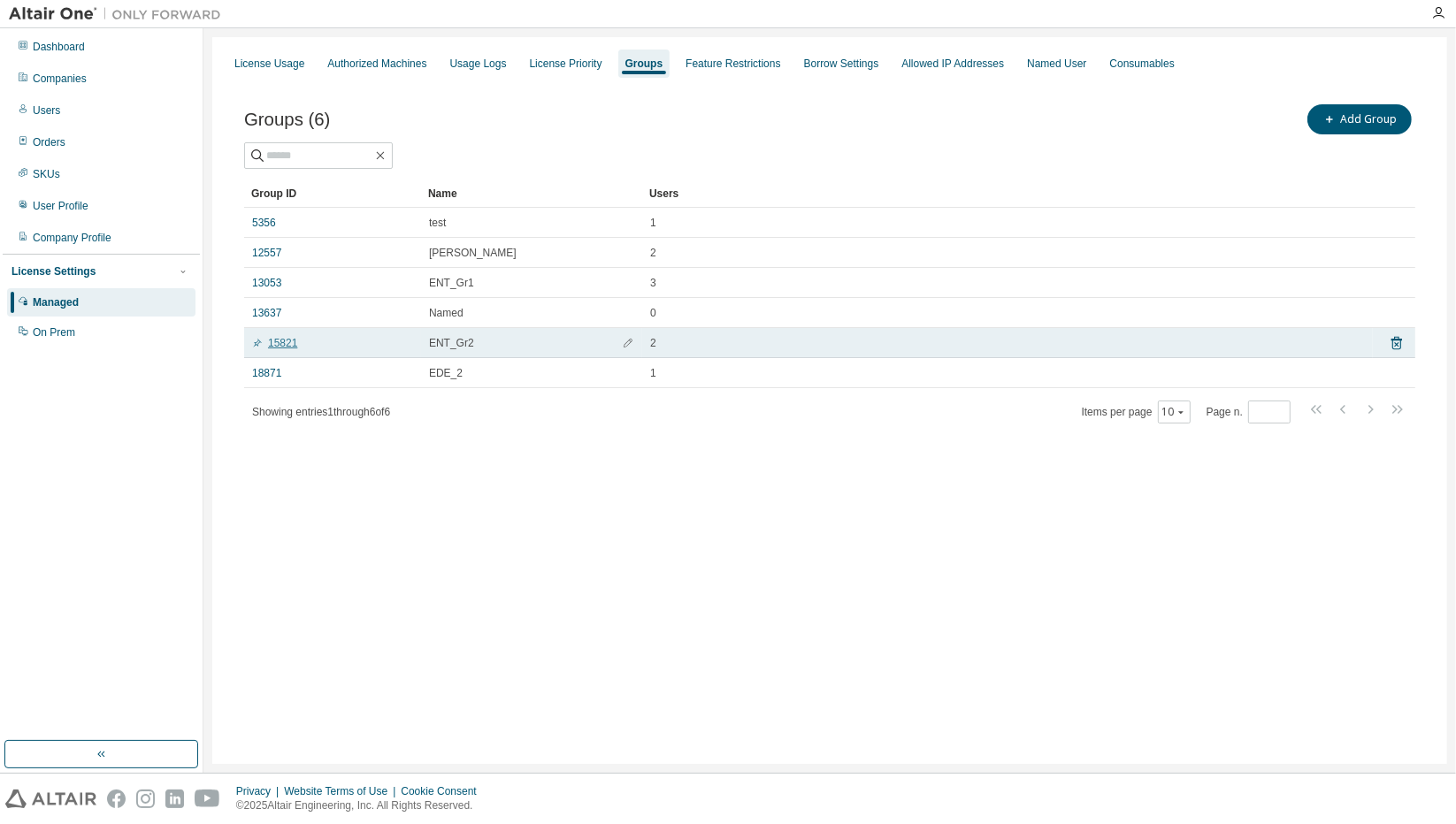
click at [277, 340] on link "15821" at bounding box center [274, 342] width 45 height 14
